Goal: Information Seeking & Learning: Learn about a topic

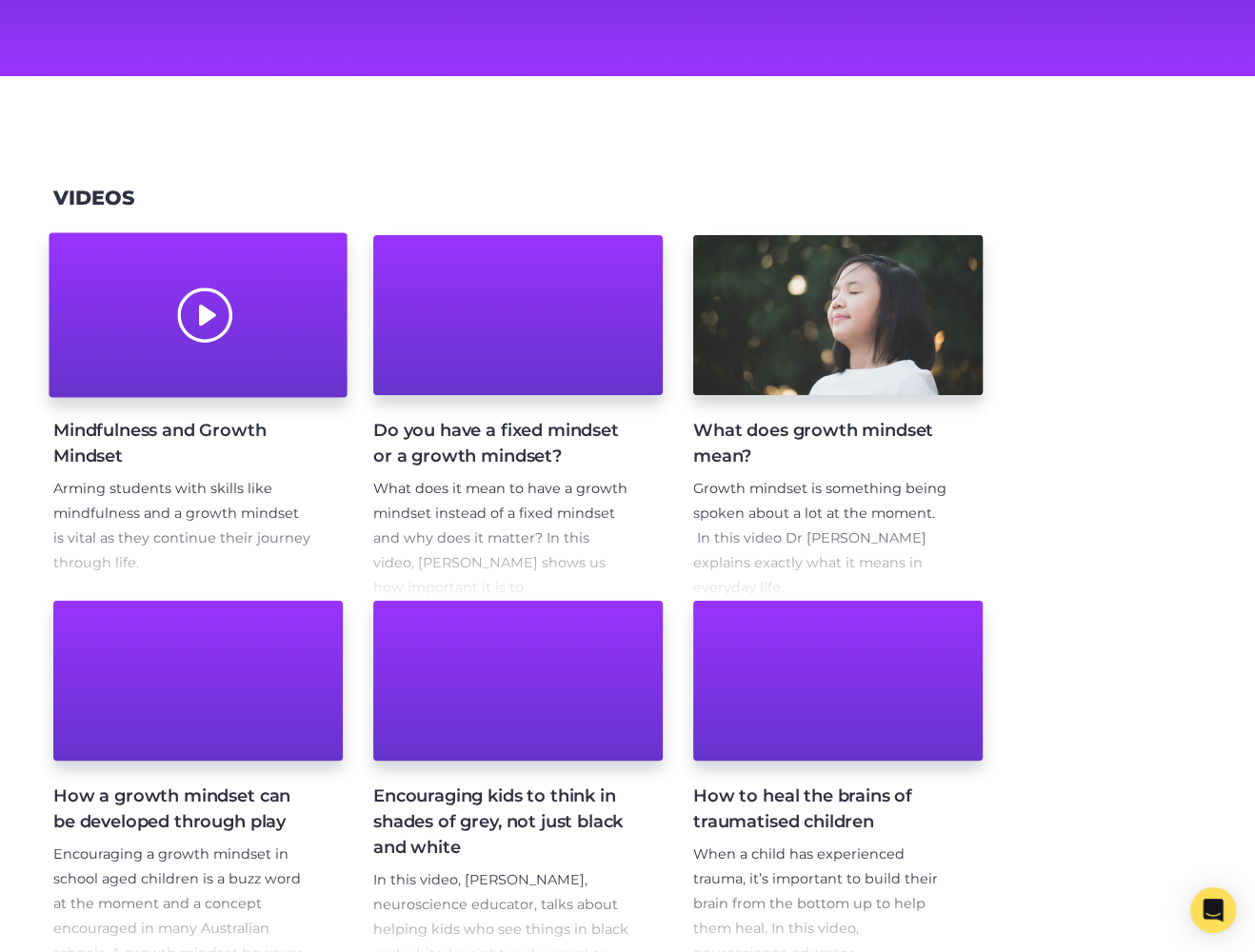
scroll to position [140, 0]
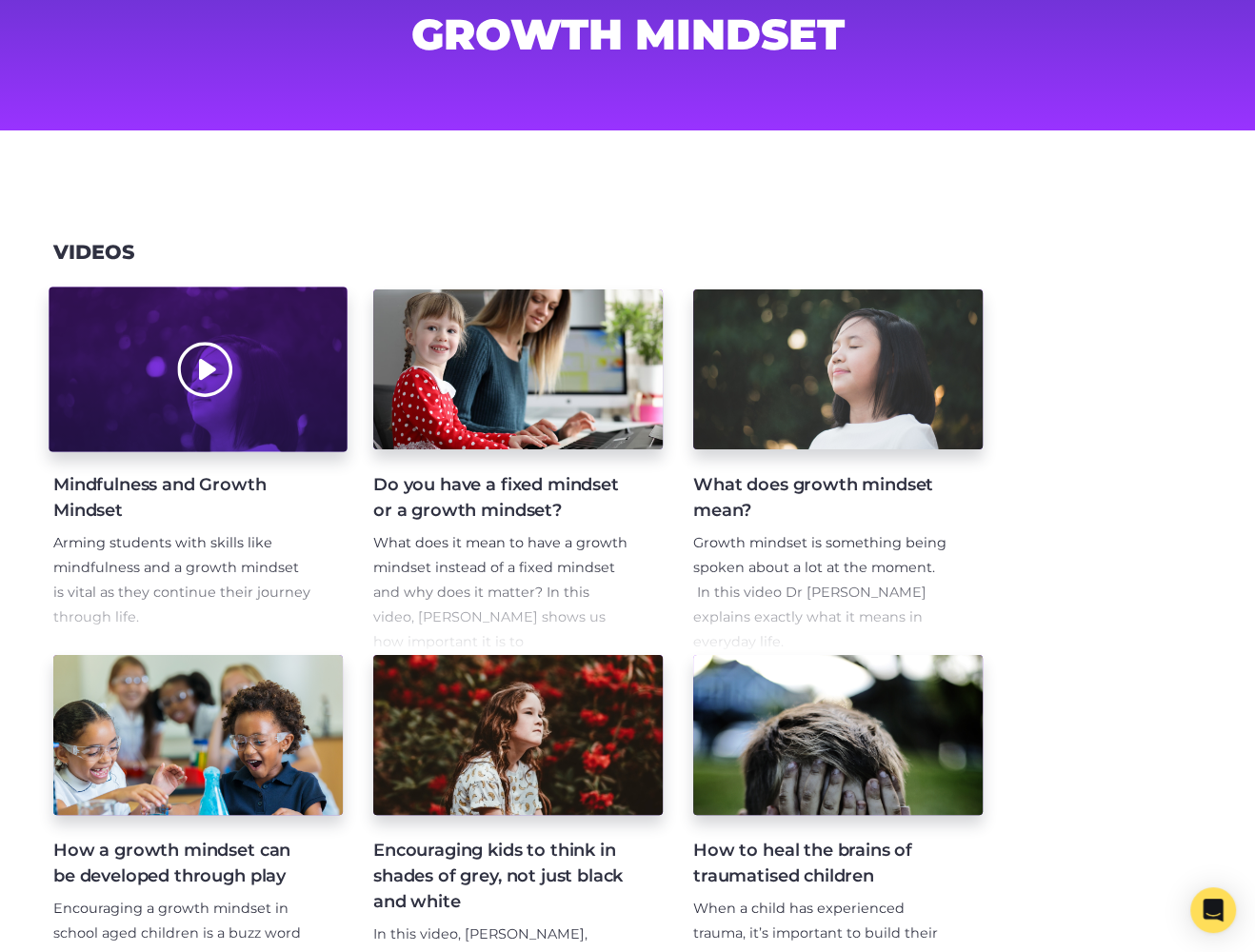
click at [269, 430] on div at bounding box center [197, 370] width 298 height 165
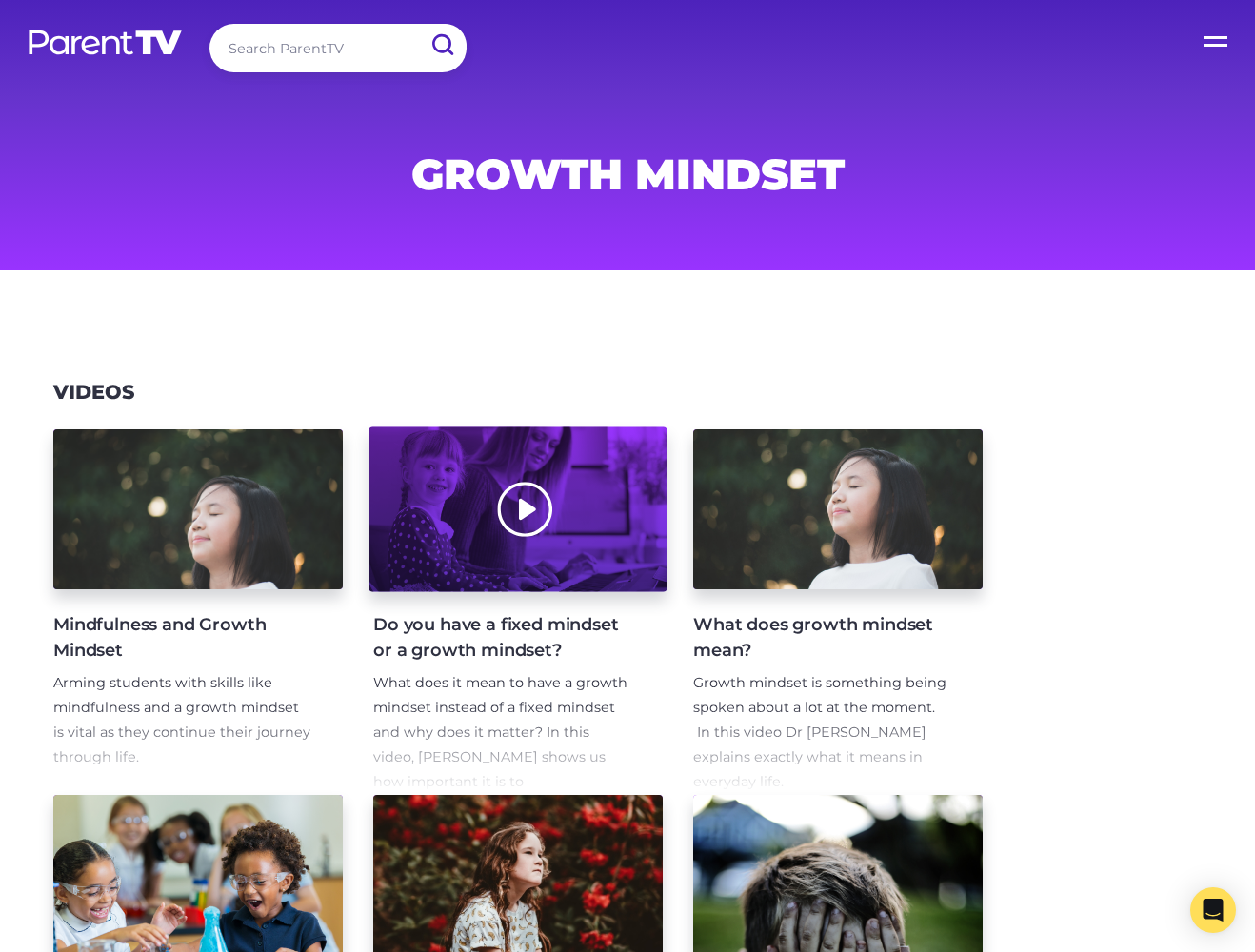
scroll to position [140, 0]
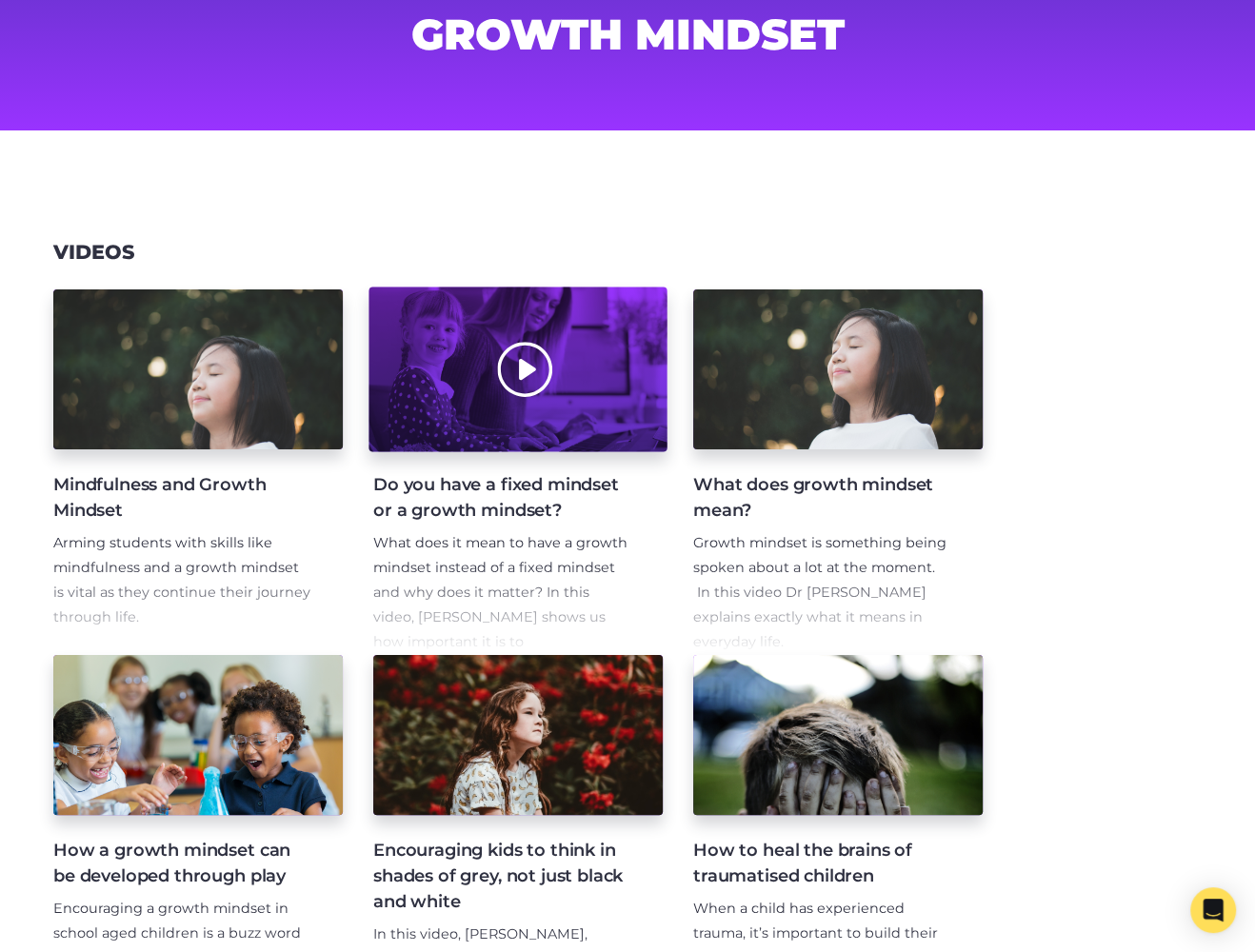
click at [612, 391] on div at bounding box center [517, 370] width 298 height 165
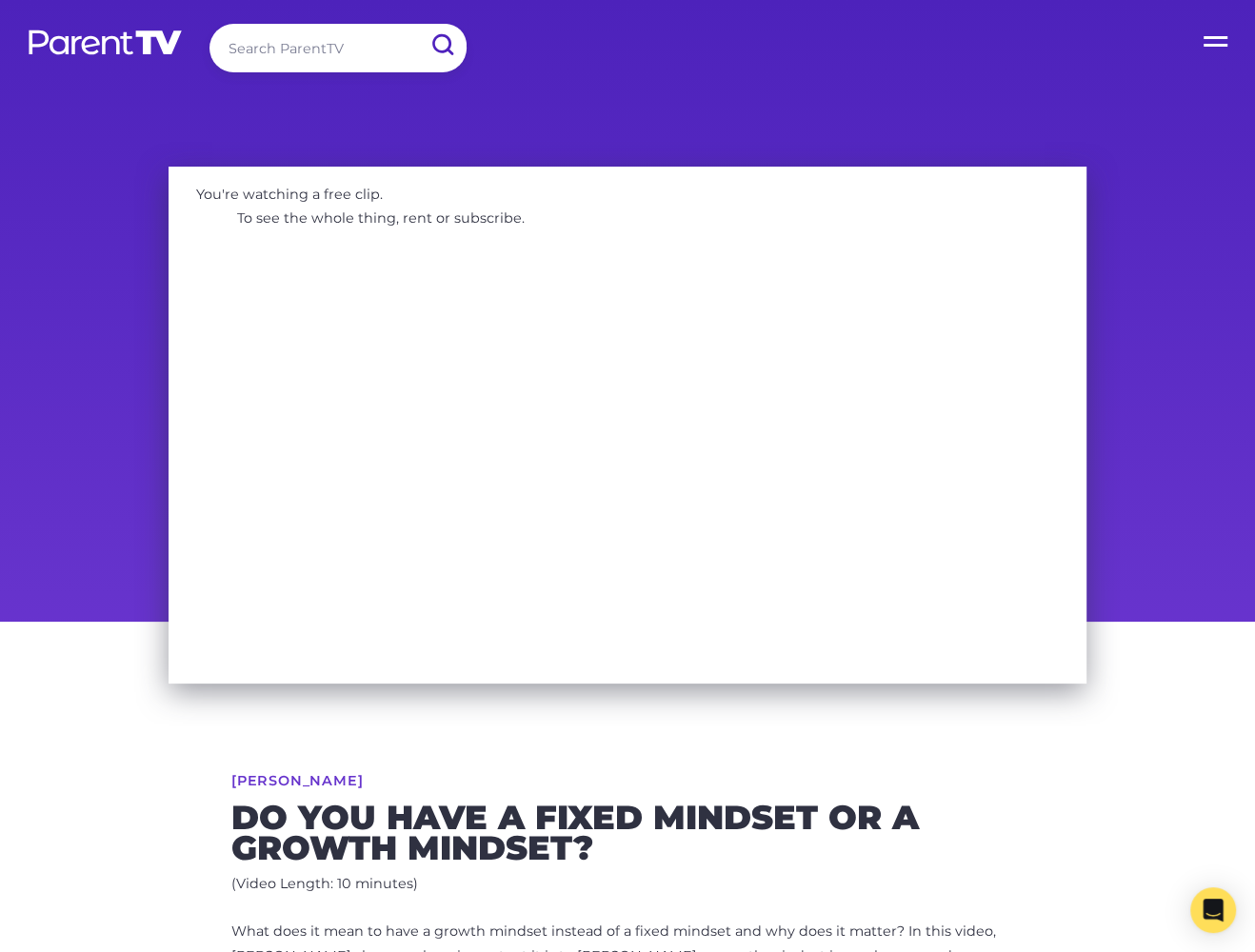
click at [459, 779] on h6 "[PERSON_NAME]" at bounding box center [627, 788] width 792 height 29
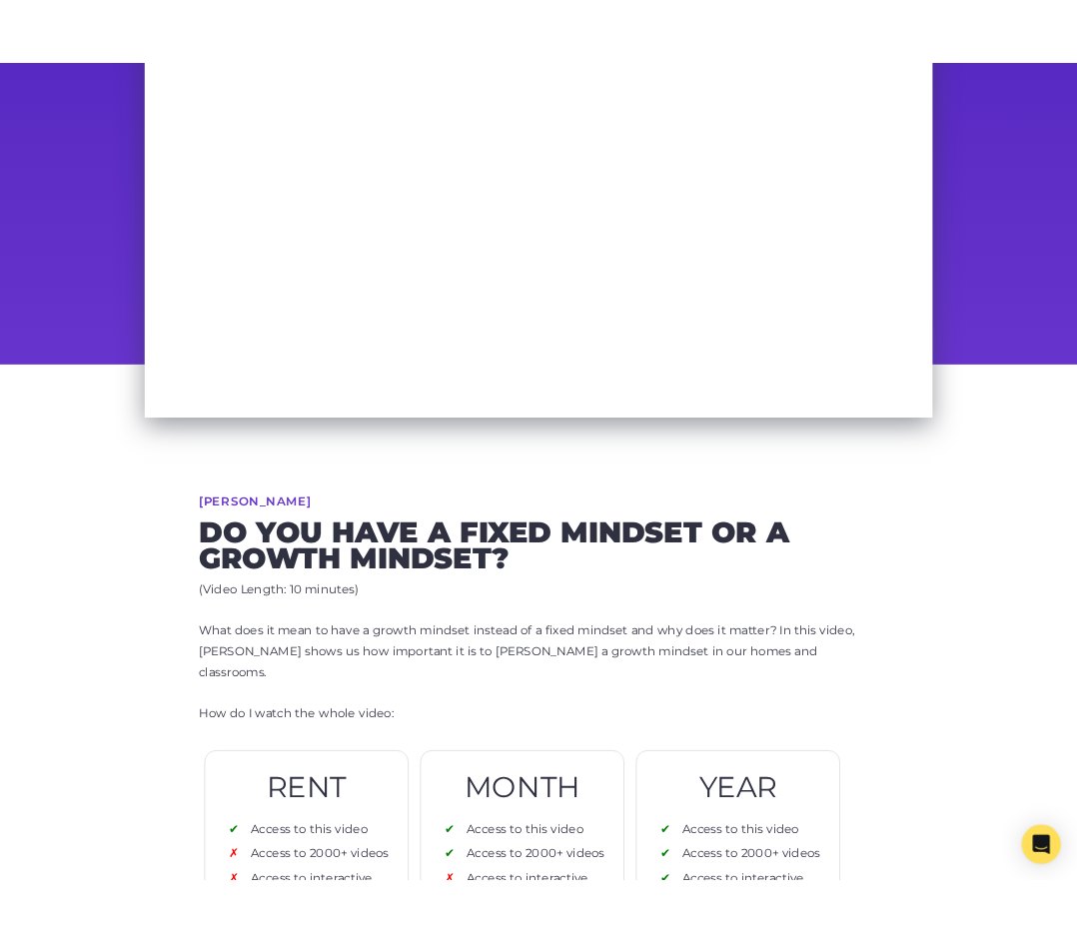
scroll to position [440, 0]
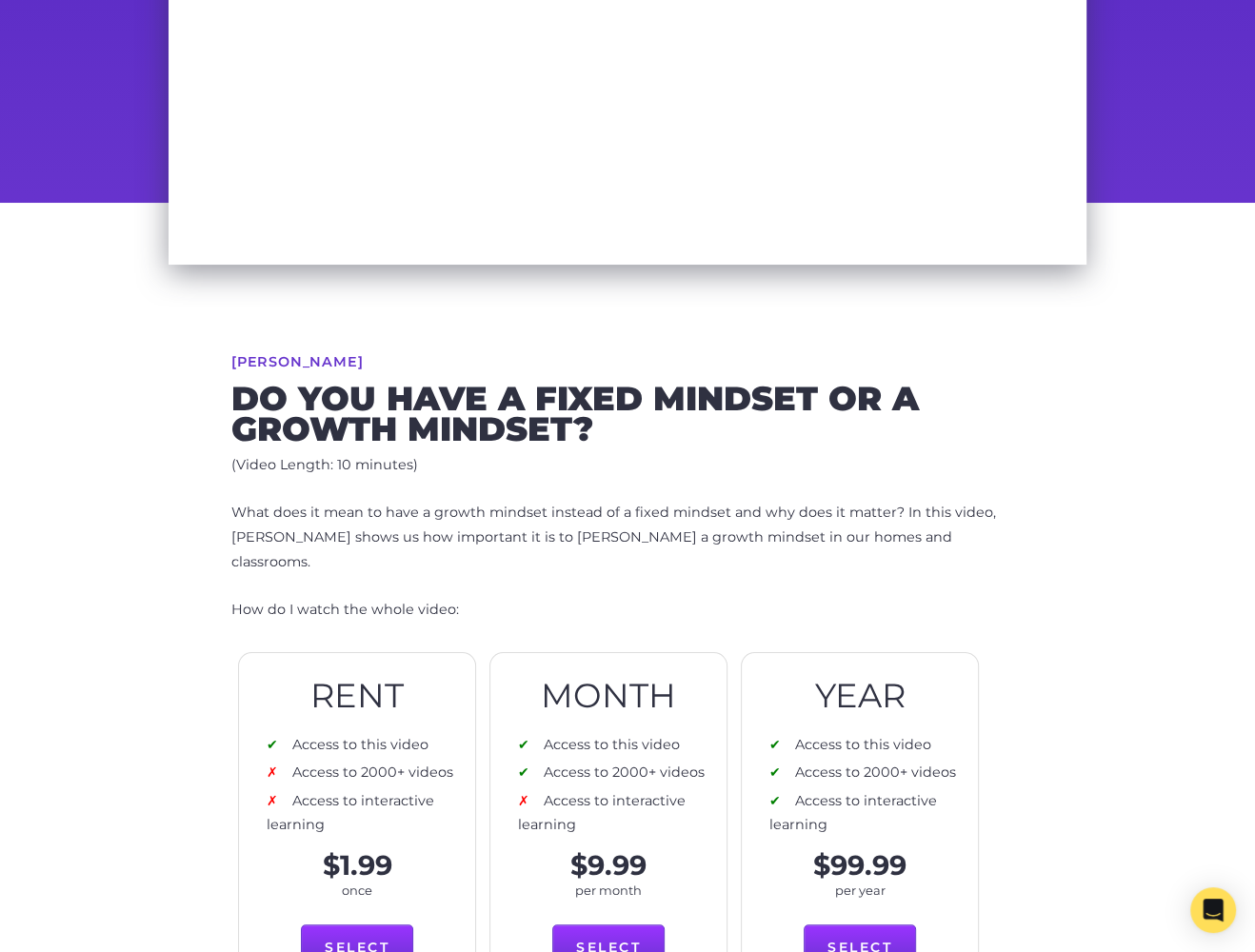
click at [466, 528] on p "What does it mean to have a growth mindset instead of a fixed mindset and why d…" at bounding box center [627, 538] width 792 height 74
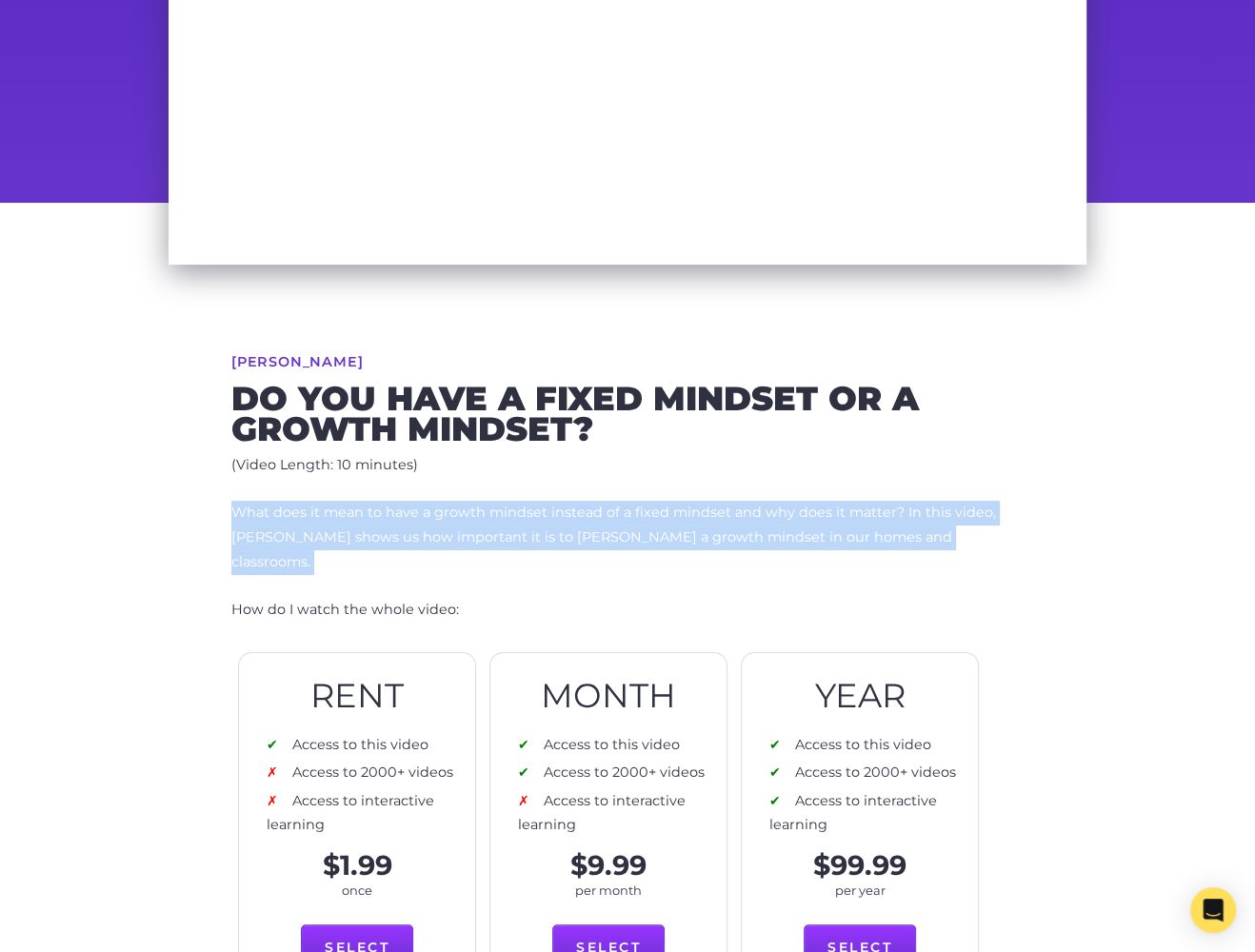
click at [466, 528] on p "What does it mean to have a growth mindset instead of a fixed mindset and why d…" at bounding box center [627, 538] width 792 height 74
copy div "What does it mean to have a growth mindset instead of a fixed mindset and why d…"
